Goal: Find specific page/section: Find specific page/section

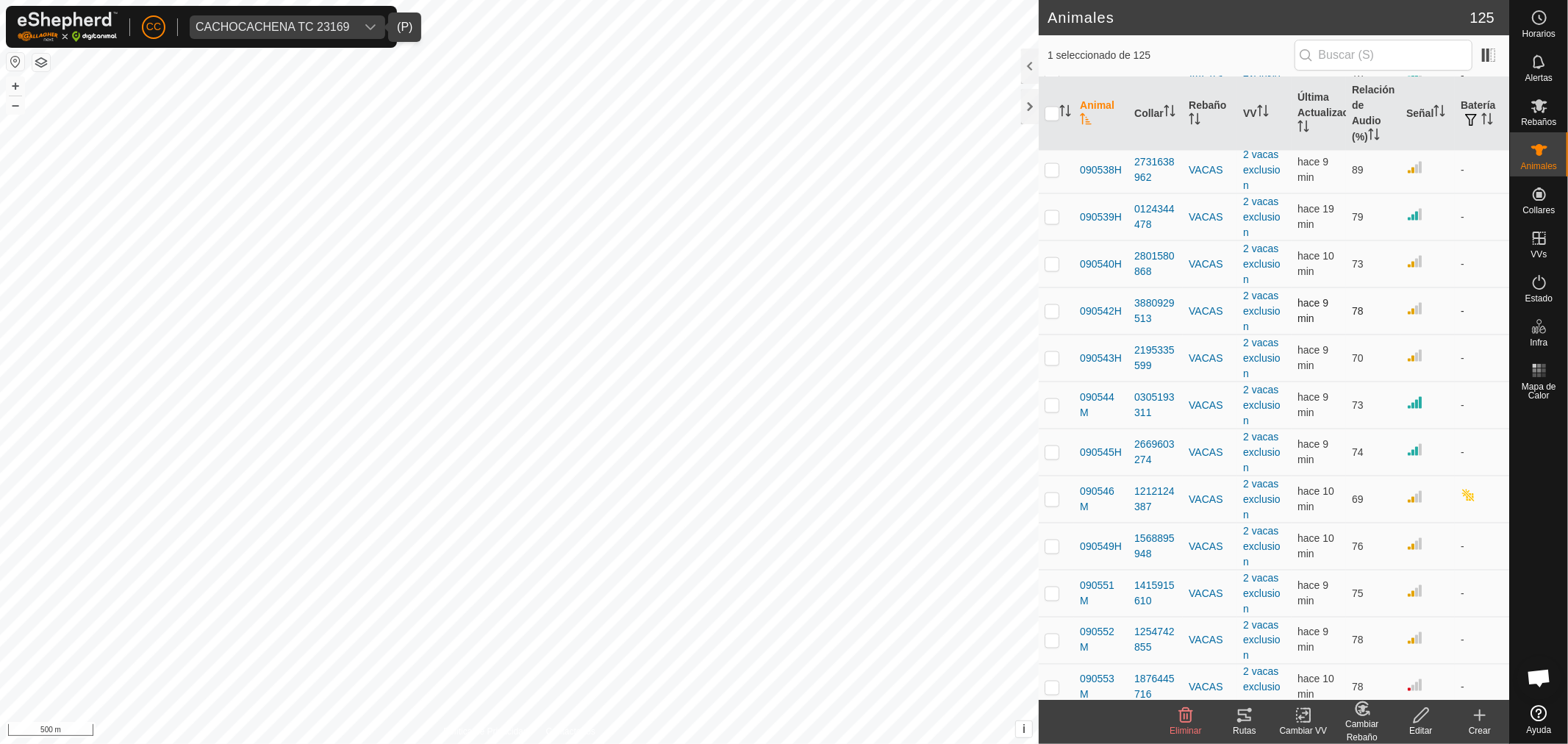
scroll to position [1634, 0]
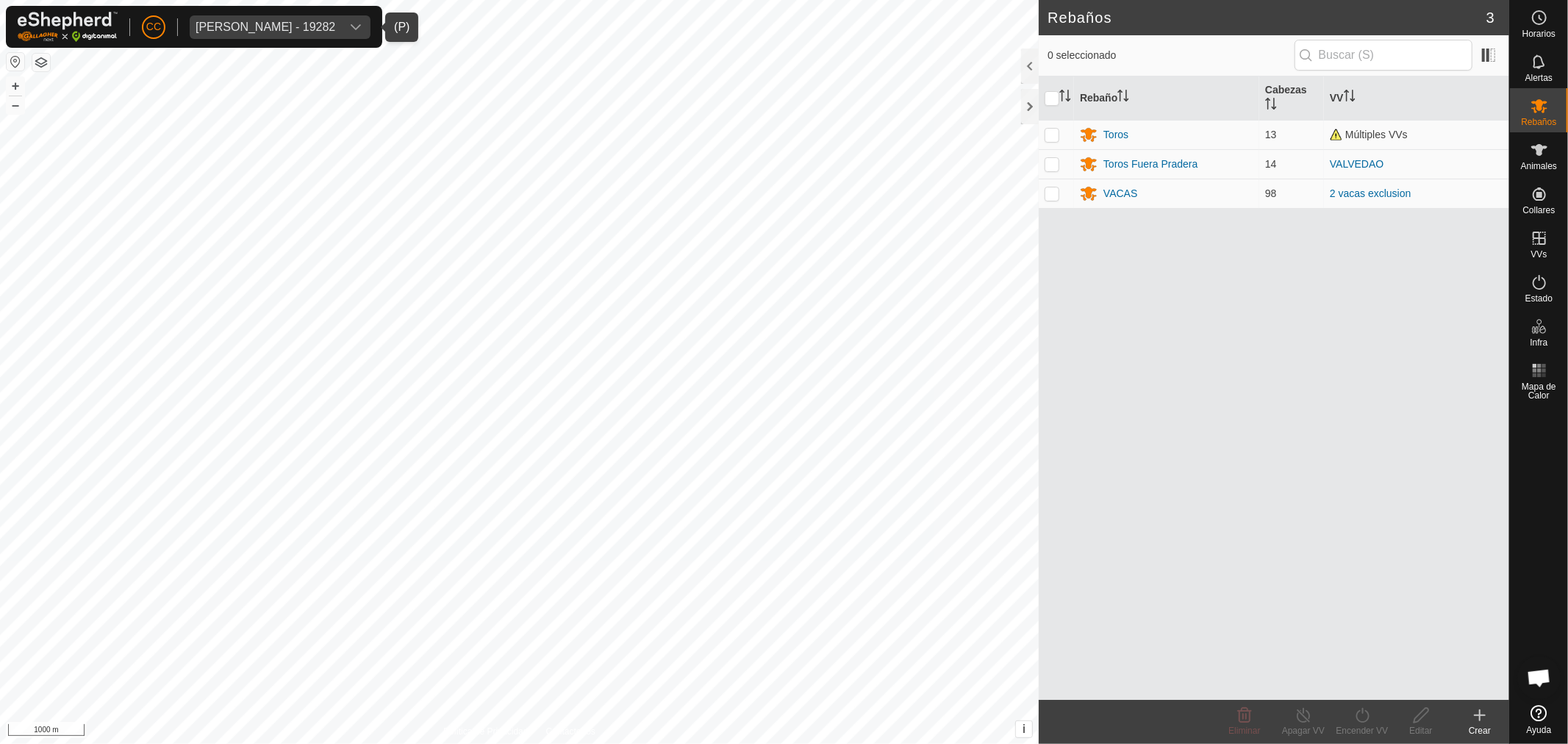
click at [265, 34] on span "Cesar Lopez Moledo - 19282" at bounding box center [265, 27] width 151 height 24
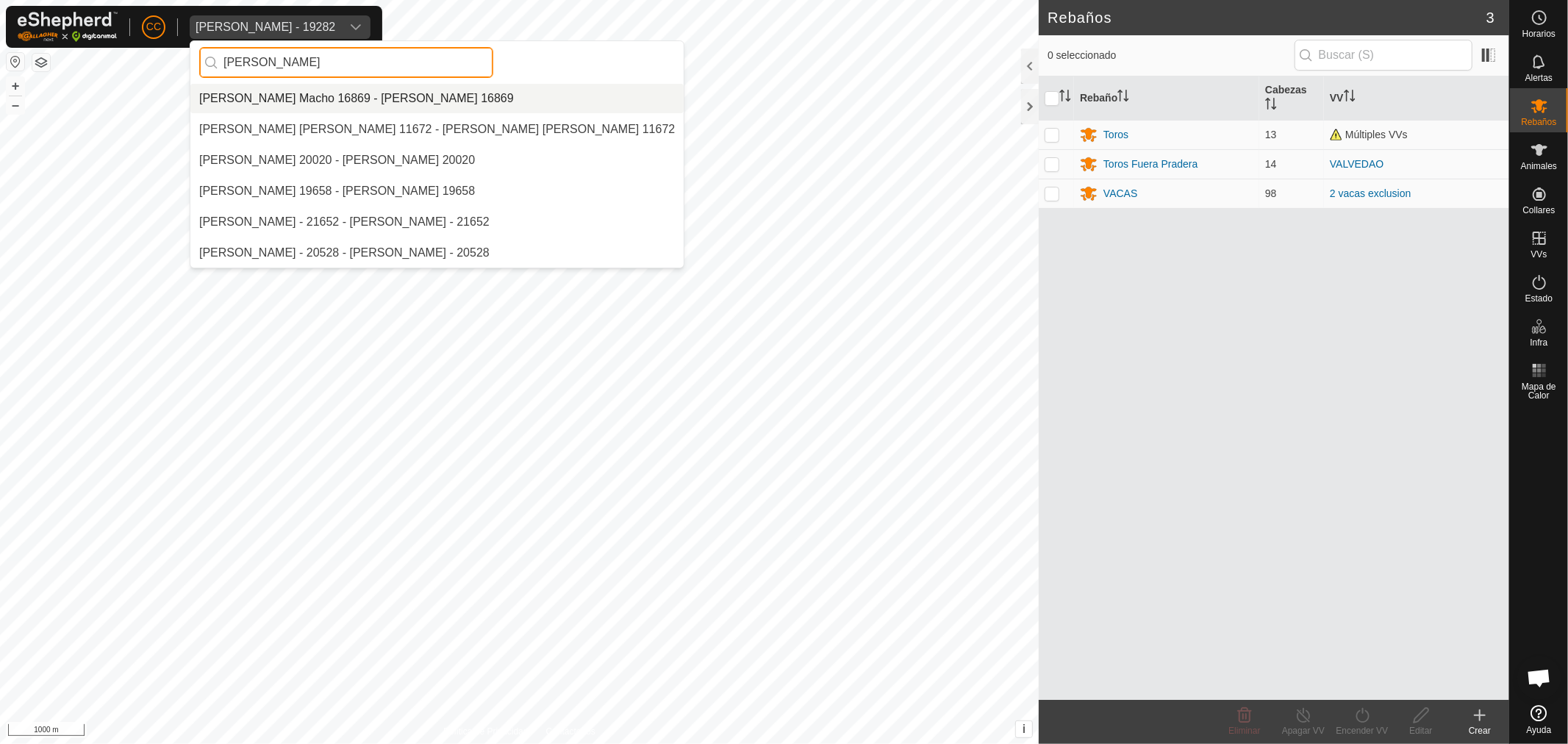
type input "david"
click at [272, 97] on li "Antonio David Diaz Macho 16869 - Antonio David Diaz Macho 16869" at bounding box center [437, 98] width 493 height 29
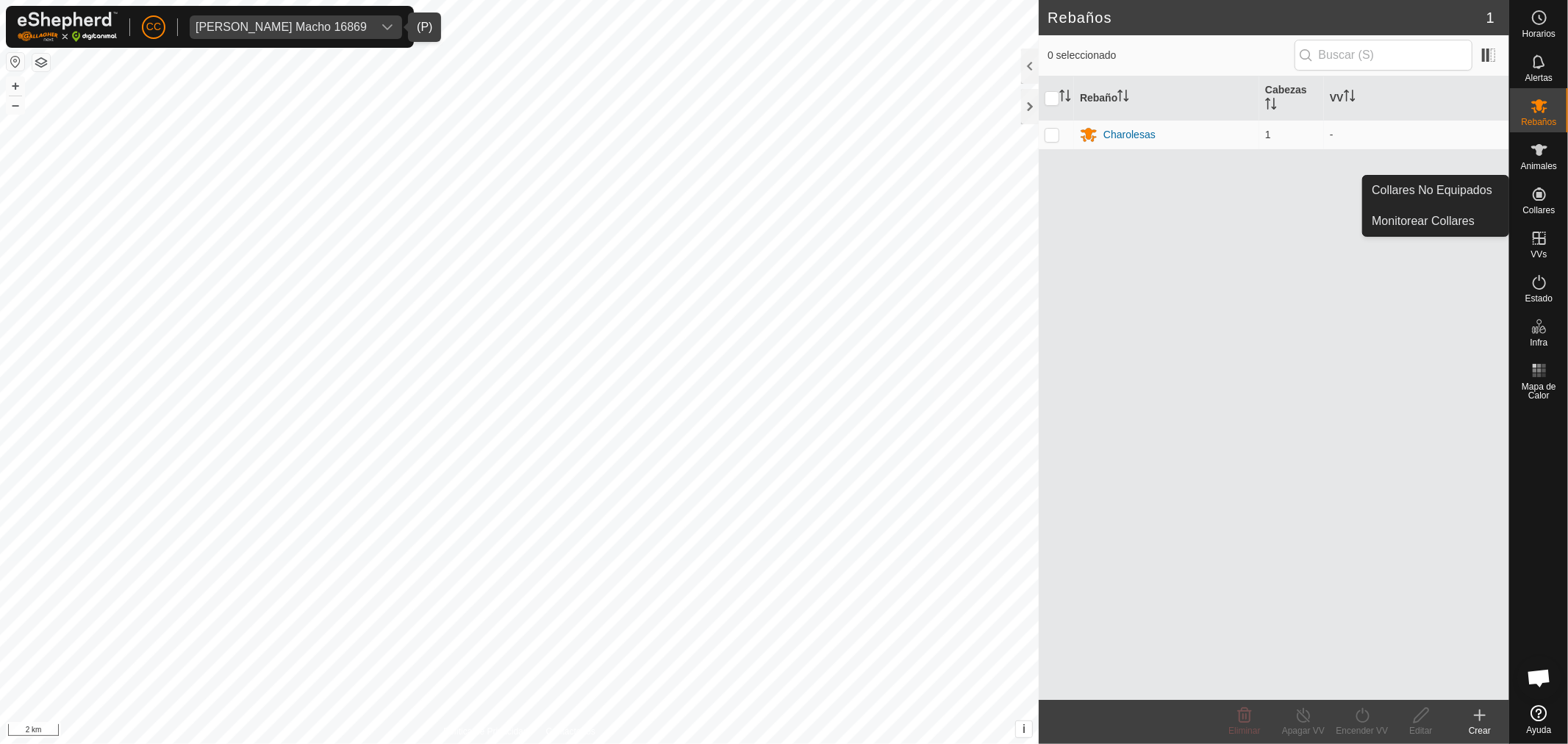
drag, startPoint x: 1510, startPoint y: 199, endPoint x: 1538, endPoint y: 209, distance: 29.7
click at [1538, 209] on span "Collares" at bounding box center [1538, 210] width 32 height 9
click at [1424, 190] on link "Collares No Equipados" at bounding box center [1435, 190] width 146 height 29
